Goal: Check status: Check status

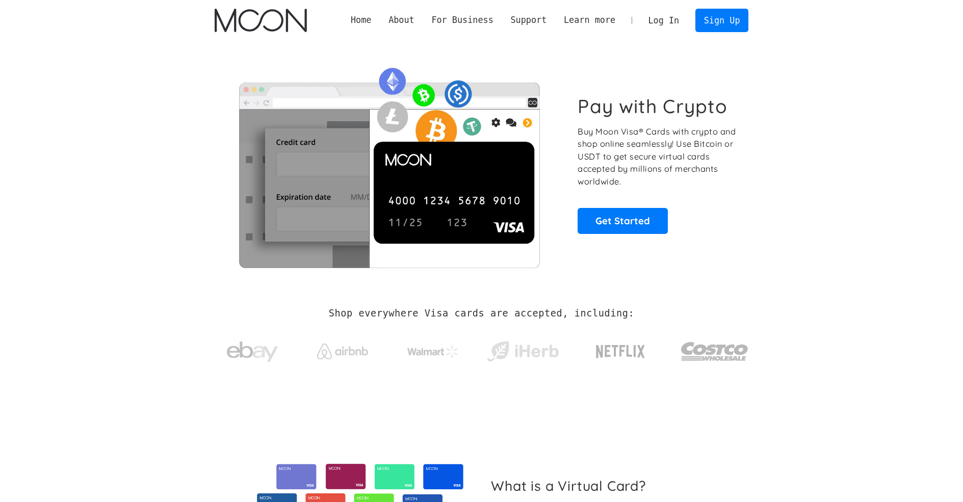
click at [680, 22] on link "Log In" at bounding box center [664, 20] width 48 height 22
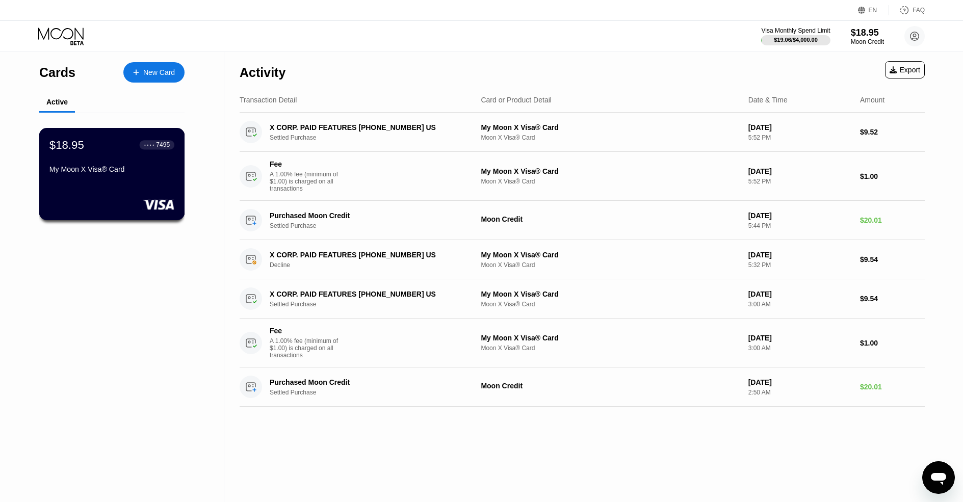
click at [92, 177] on div "My Moon X Visa® Card" at bounding box center [111, 171] width 125 height 12
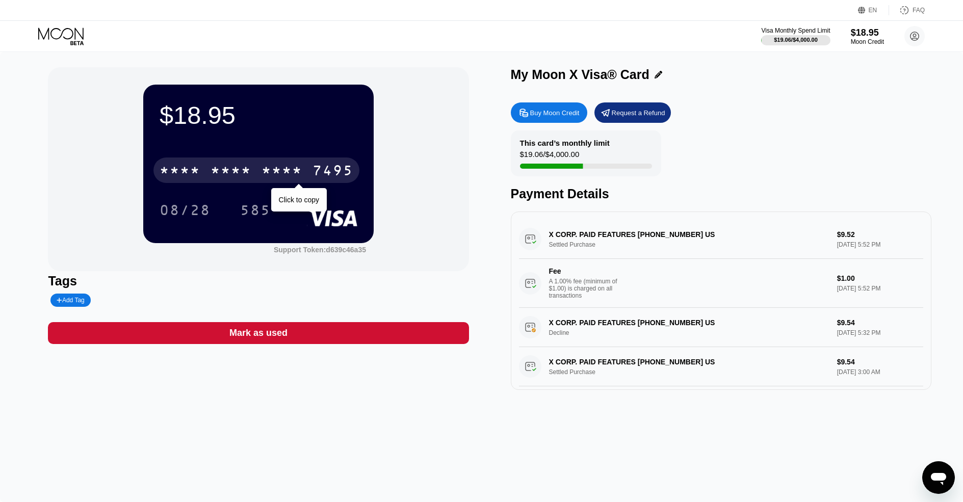
click at [247, 179] on div "* * * *" at bounding box center [231, 172] width 41 height 16
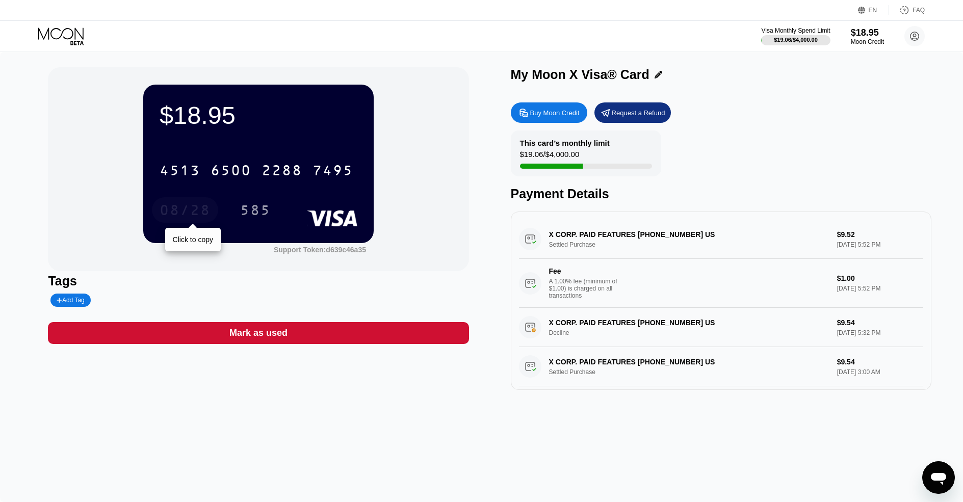
click at [170, 215] on div "08/28" at bounding box center [185, 211] width 51 height 16
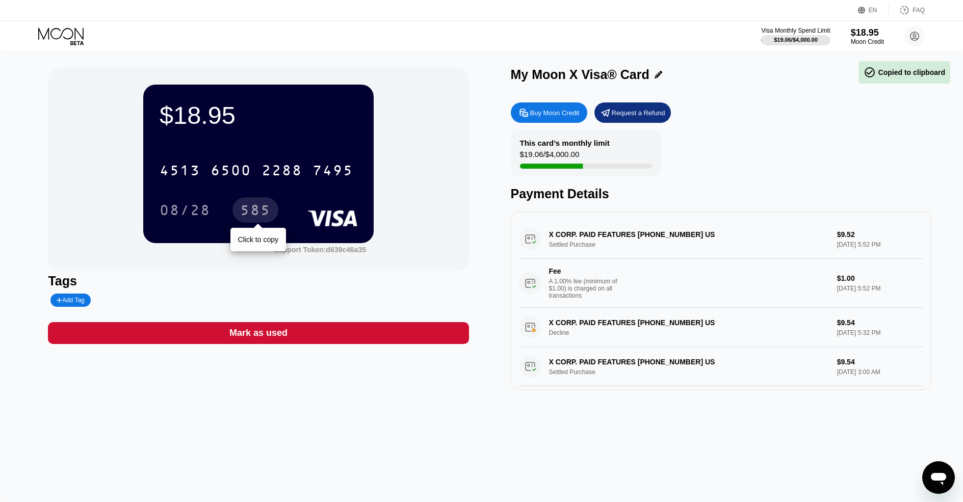
click at [253, 201] on div "585" at bounding box center [256, 209] width 46 height 25
drag, startPoint x: 508, startPoint y: 79, endPoint x: 599, endPoint y: 76, distance: 91.3
click at [596, 78] on div "$18.95 4513 6500 2288 7495 08/28 585 Support Token: d639c46a35 Tags Add Tag Mar…" at bounding box center [481, 228] width 867 height 323
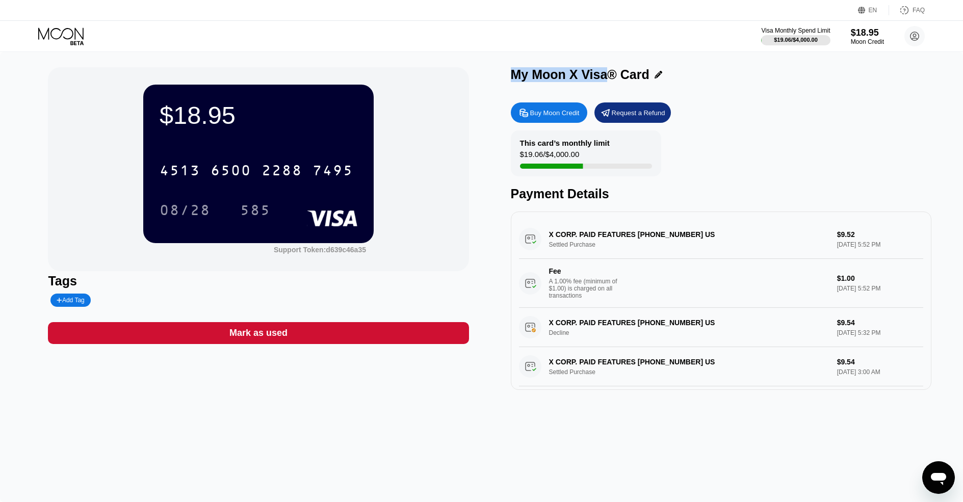
drag, startPoint x: 603, startPoint y: 77, endPoint x: 511, endPoint y: 79, distance: 92.8
click at [511, 79] on div "My Moon X Visa® Card" at bounding box center [580, 74] width 139 height 15
drag, startPoint x: 507, startPoint y: 457, endPoint x: 490, endPoint y: 448, distance: 19.6
click at [507, 457] on div "$18.95 4513 6500 2288 7495 08/28 585 Support Token: d639c46a35 Tags Add Tag Mar…" at bounding box center [481, 277] width 963 height 450
